Goal: Information Seeking & Learning: Understand process/instructions

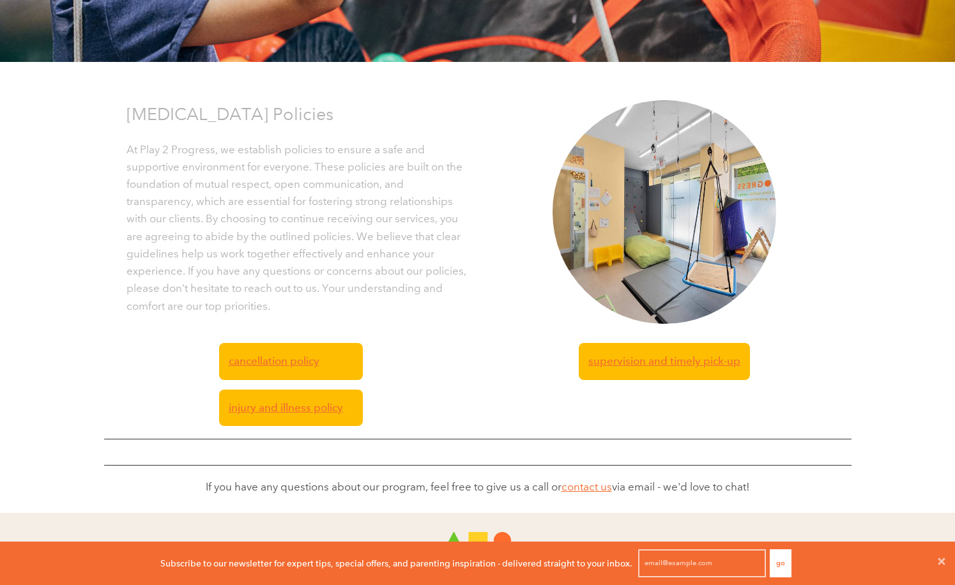
scroll to position [184, 0]
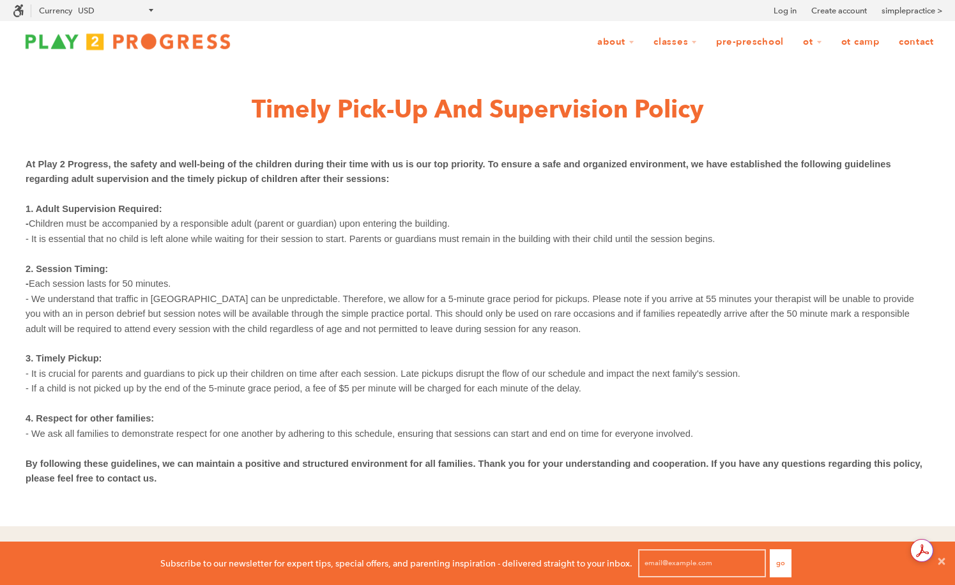
scroll to position [43, 955]
